Goal: Information Seeking & Learning: Find specific fact

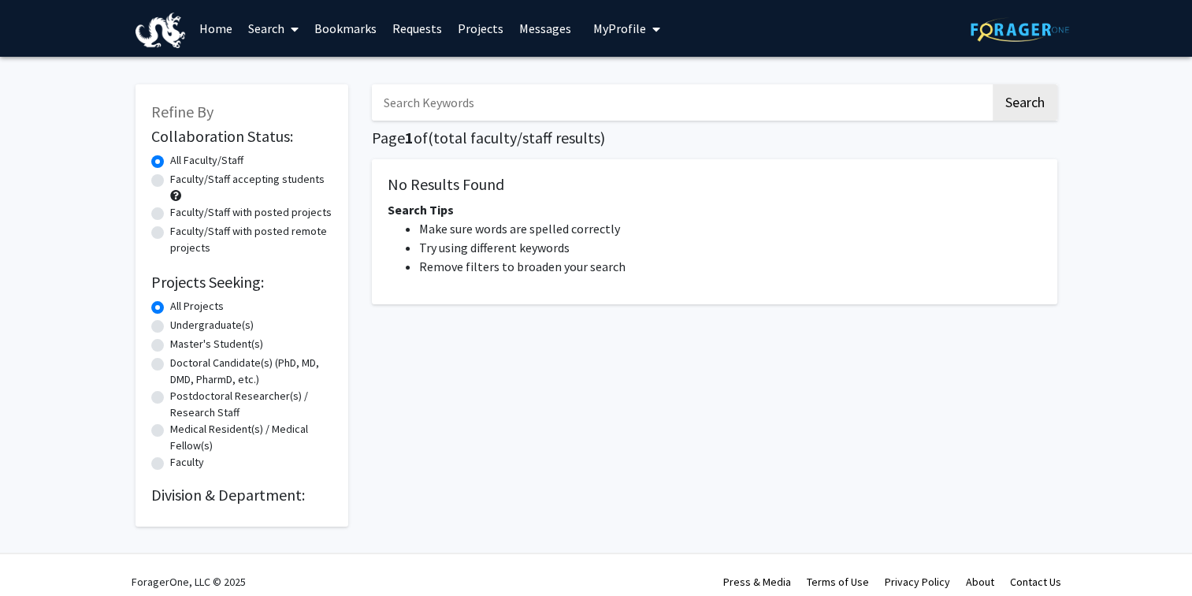
click at [544, 102] on input "Search Keywords" at bounding box center [681, 102] width 619 height 36
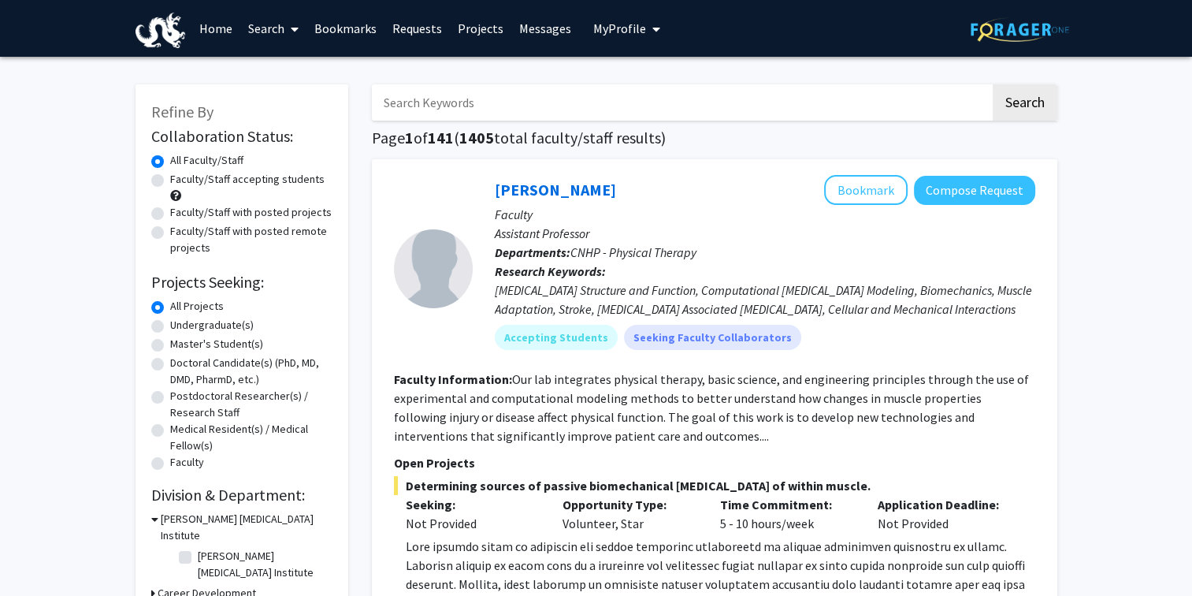
click at [765, 99] on input "Search Keywords" at bounding box center [681, 102] width 619 height 36
type input "m"
type input "tang"
click at [993, 84] on button "Search" at bounding box center [1025, 102] width 65 height 36
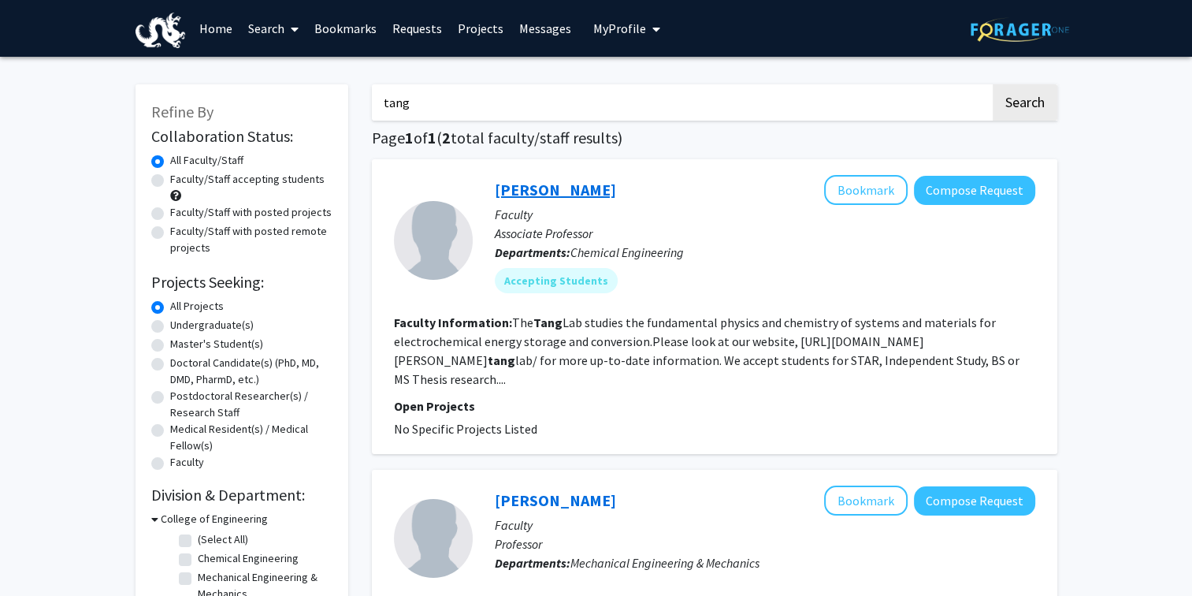
click at [564, 187] on link "[PERSON_NAME]" at bounding box center [555, 190] width 121 height 20
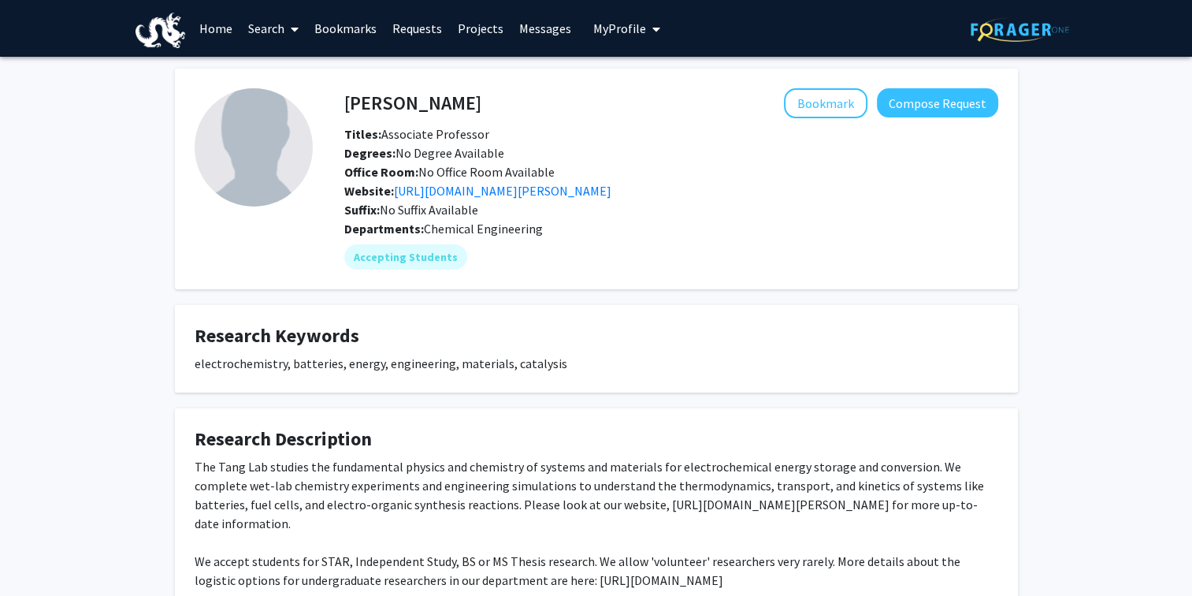
click at [392, 90] on h4 "[PERSON_NAME]" at bounding box center [412, 102] width 137 height 29
click at [326, 125] on div "[PERSON_NAME] Bookmark Compose Request Titles: Associate Professor Degrees: No …" at bounding box center [656, 178] width 686 height 181
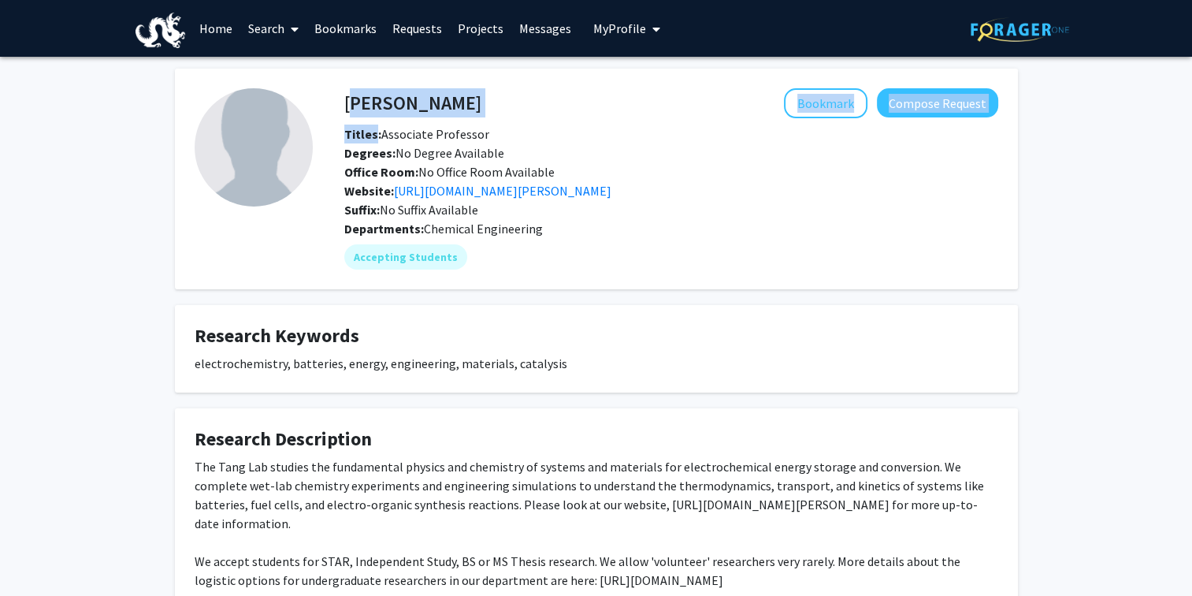
drag, startPoint x: 326, startPoint y: 125, endPoint x: 403, endPoint y: 109, distance: 78.2
click at [403, 109] on div "[PERSON_NAME] Bookmark Compose Request Titles: Associate Professor Degrees: No …" at bounding box center [656, 178] width 686 height 181
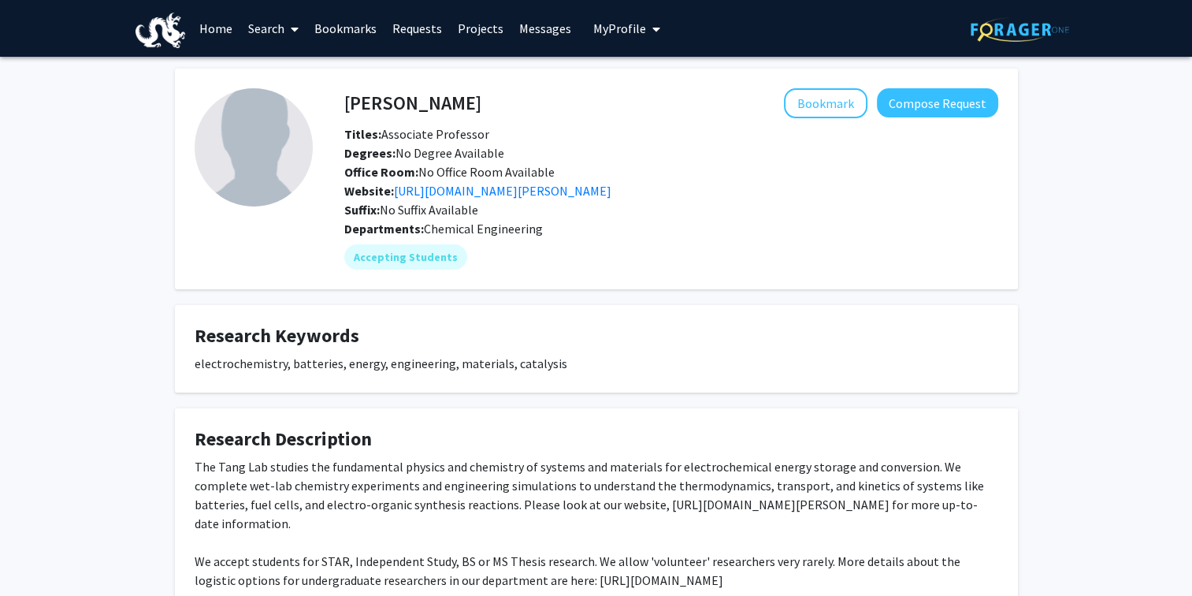
drag, startPoint x: 403, startPoint y: 109, endPoint x: 621, endPoint y: 129, distance: 219.3
click at [621, 129] on div "Titles: Associate Professor" at bounding box center [672, 134] width 678 height 19
